Goal: Transaction & Acquisition: Purchase product/service

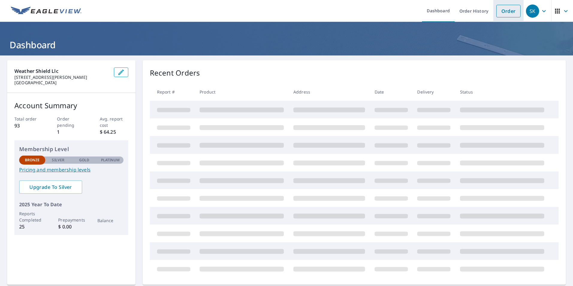
click at [509, 14] on link "Order" at bounding box center [509, 11] width 24 height 13
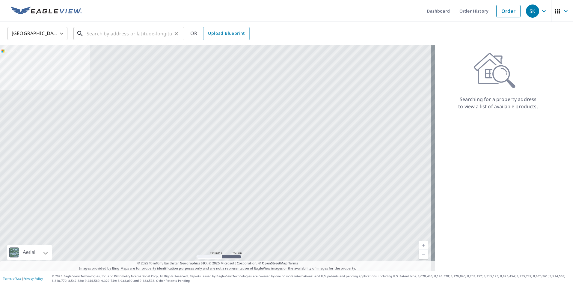
click at [113, 35] on input "text" at bounding box center [129, 33] width 85 height 17
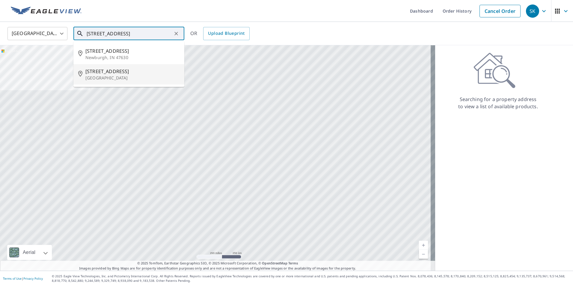
click at [97, 74] on span "[STREET_ADDRESS]" at bounding box center [132, 71] width 94 height 7
type input "[STREET_ADDRESS]"
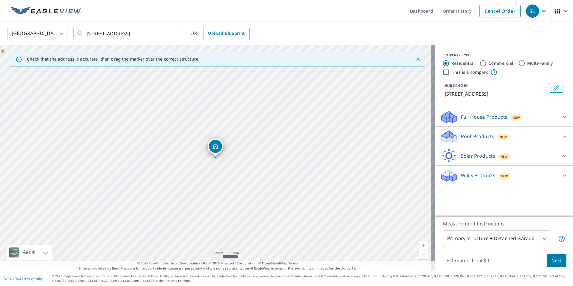
click at [561, 136] on icon at bounding box center [564, 136] width 7 height 7
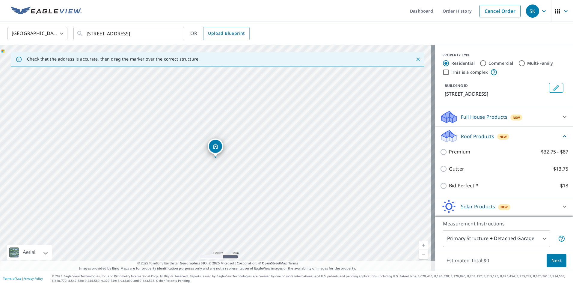
click at [561, 136] on div "Roof Products New Premium $32.75 - $87 Gutter $13.75 Bid Perfect™ $18" at bounding box center [504, 162] width 138 height 70
click at [561, 119] on icon at bounding box center [564, 116] width 7 height 7
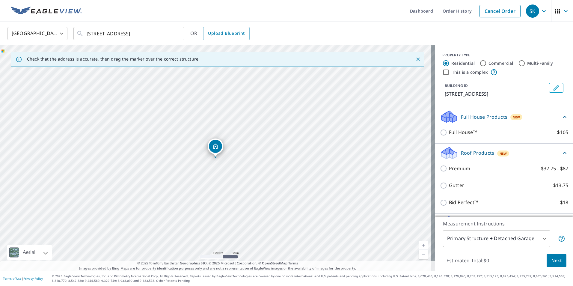
click at [561, 120] on icon at bounding box center [564, 116] width 7 height 7
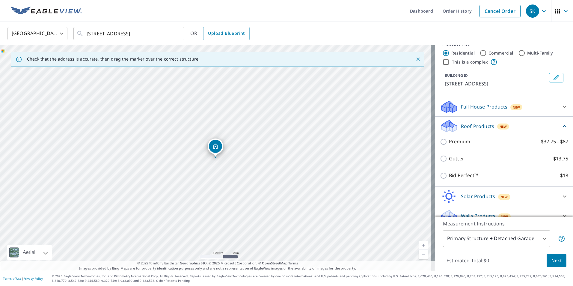
scroll to position [19, 0]
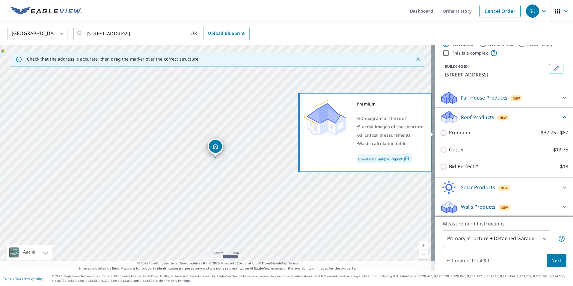
click at [440, 133] on input "Premium $32.75 - $87" at bounding box center [444, 132] width 9 height 7
checkbox input "true"
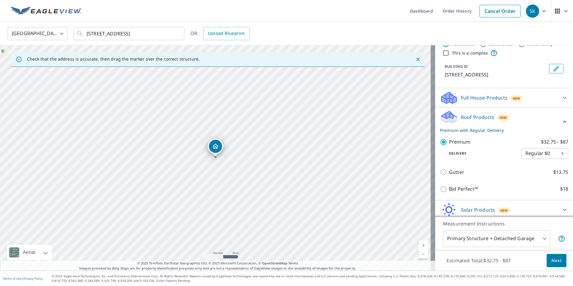
click at [553, 261] on span "Next" at bounding box center [557, 260] width 10 height 7
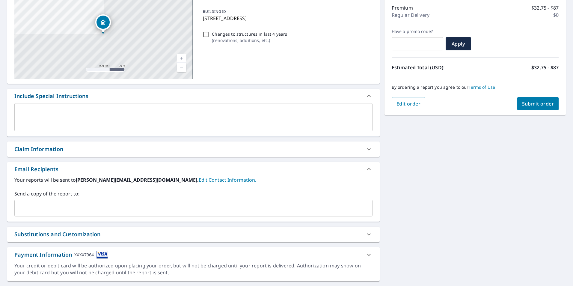
scroll to position [90, 0]
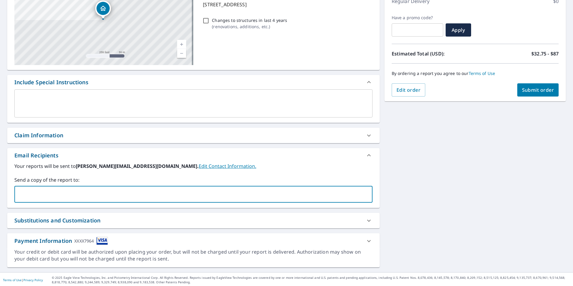
click at [43, 192] on input "text" at bounding box center [189, 194] width 344 height 11
type input "[PERSON_NAME][EMAIL_ADDRESS][DOMAIN_NAME]"
click at [538, 90] on span "Submit order" at bounding box center [538, 90] width 32 height 7
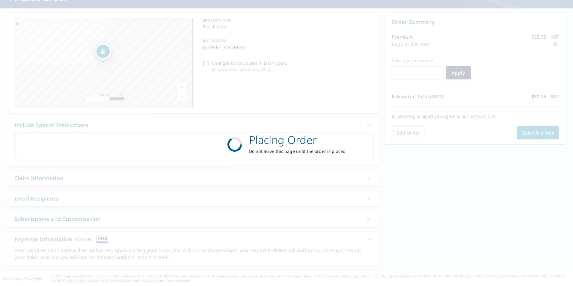
scroll to position [47, 0]
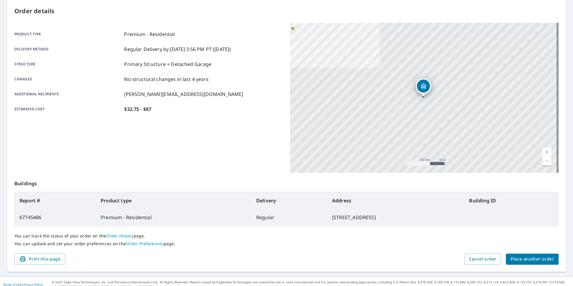
scroll to position [67, 0]
